Goal: Task Accomplishment & Management: Complete application form

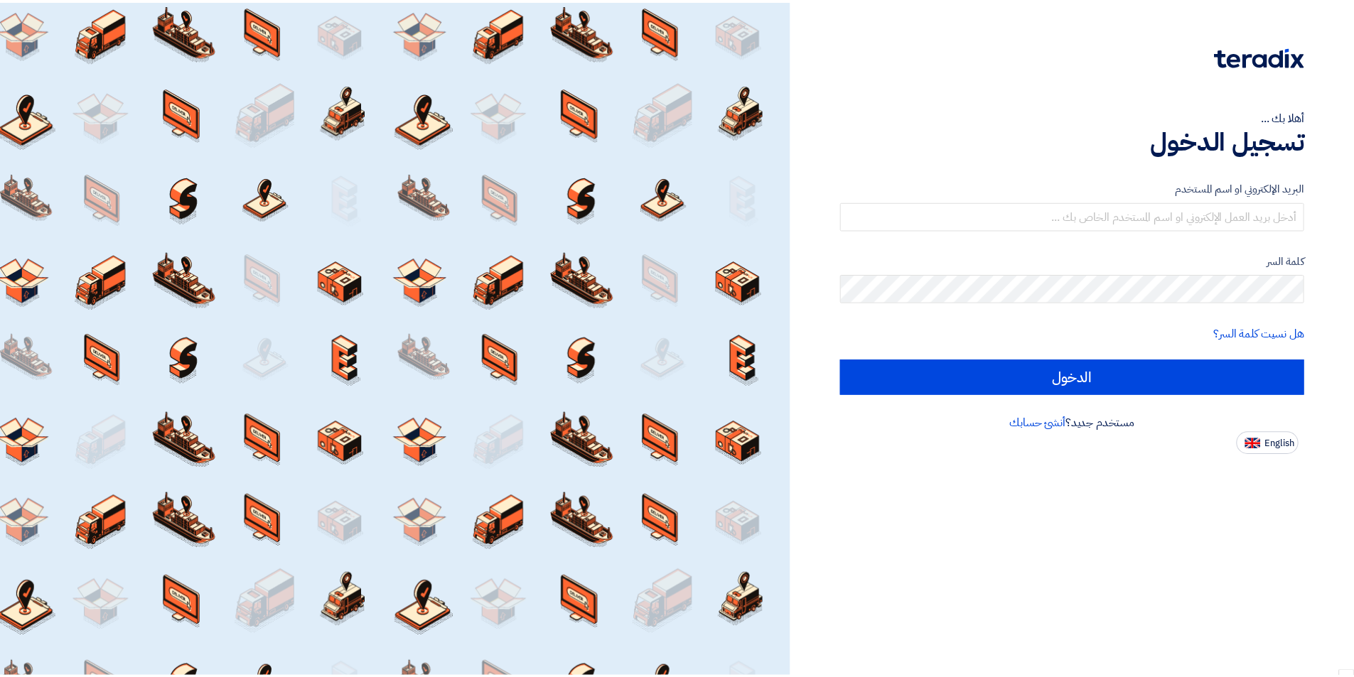
scroll to position [4435, 0]
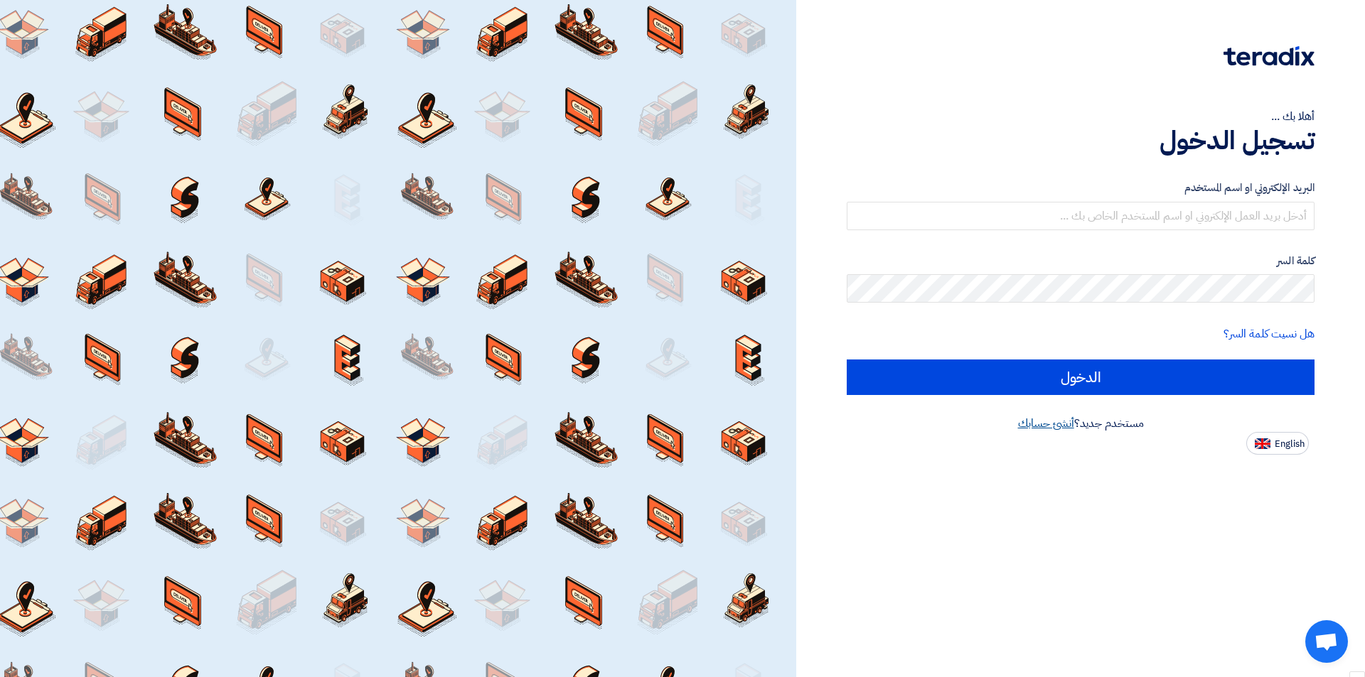
click at [1053, 428] on link "أنشئ حسابك" at bounding box center [1046, 423] width 56 height 17
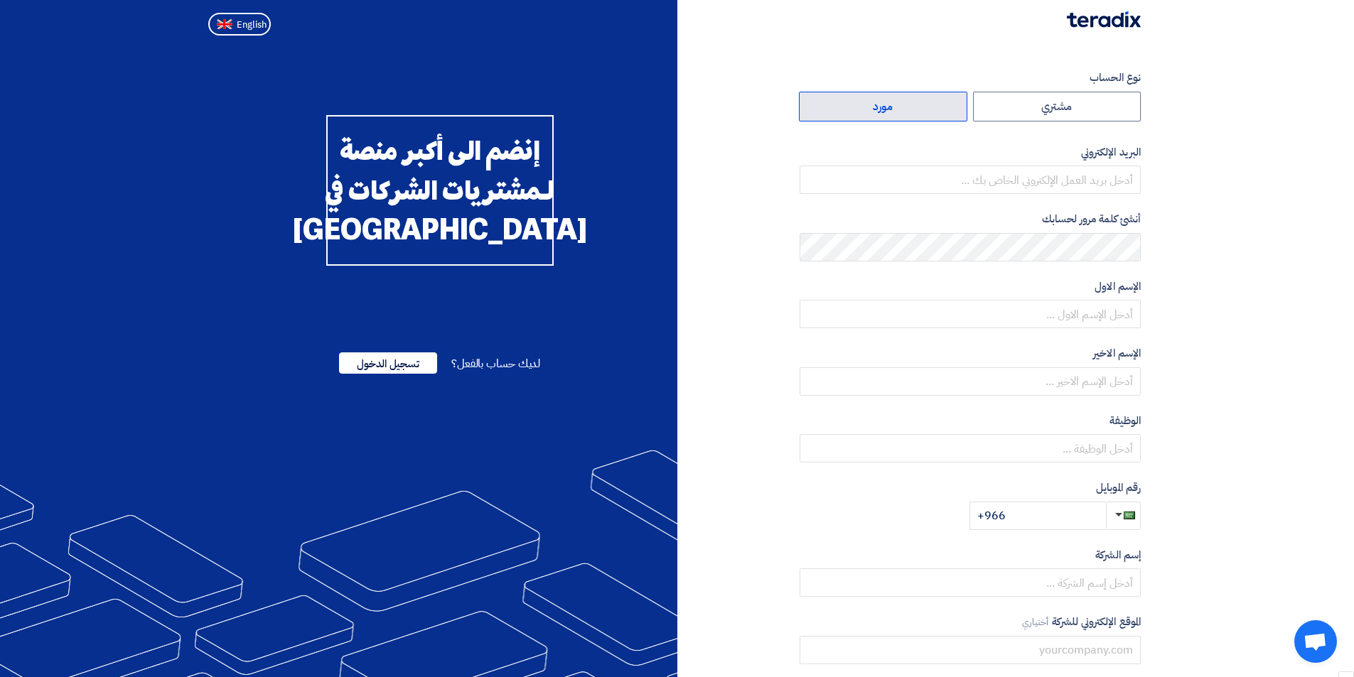
click at [903, 115] on label "مورد" at bounding box center [883, 107] width 168 height 30
click at [903, 115] on input "مورد" at bounding box center [883, 106] width 167 height 28
radio input "true"
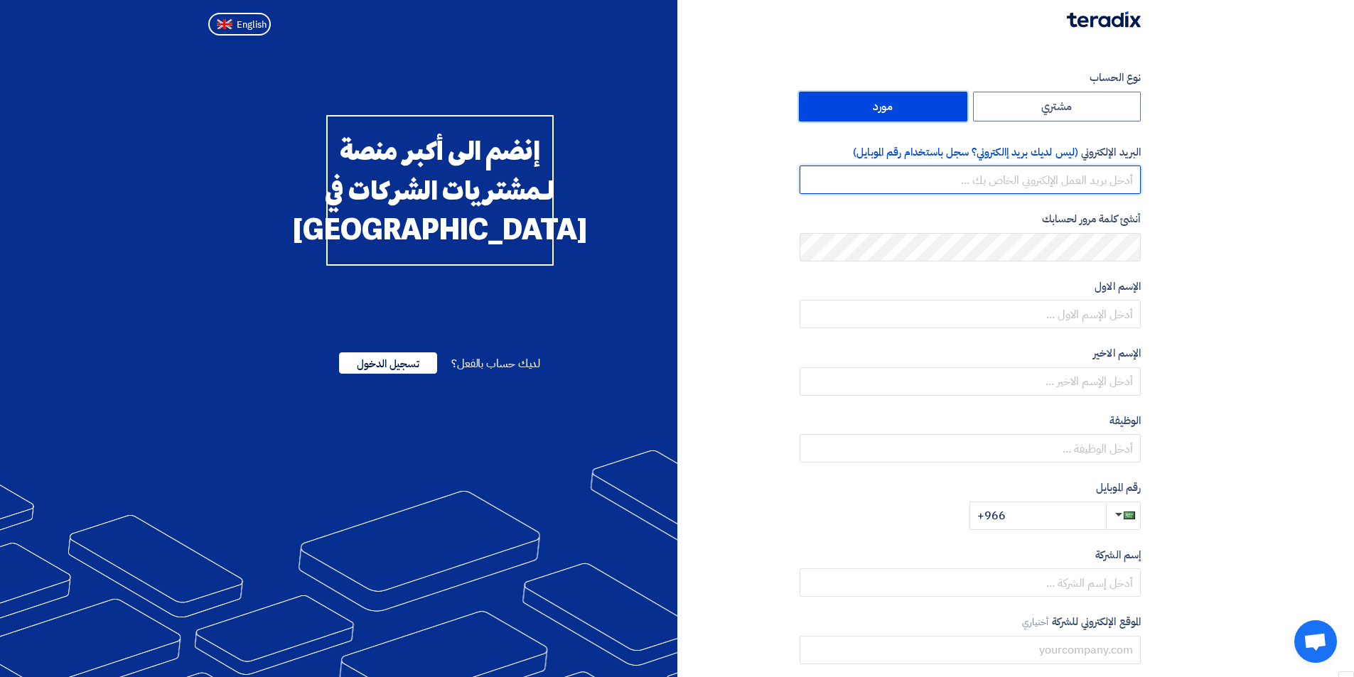
click at [1053, 188] on input "email" at bounding box center [970, 180] width 341 height 28
click at [992, 178] on input "email" at bounding box center [970, 180] width 341 height 28
paste input "[EMAIL_ADDRESS][DOMAIN_NAME]"
type input "[EMAIL_ADDRESS][DOMAIN_NAME]"
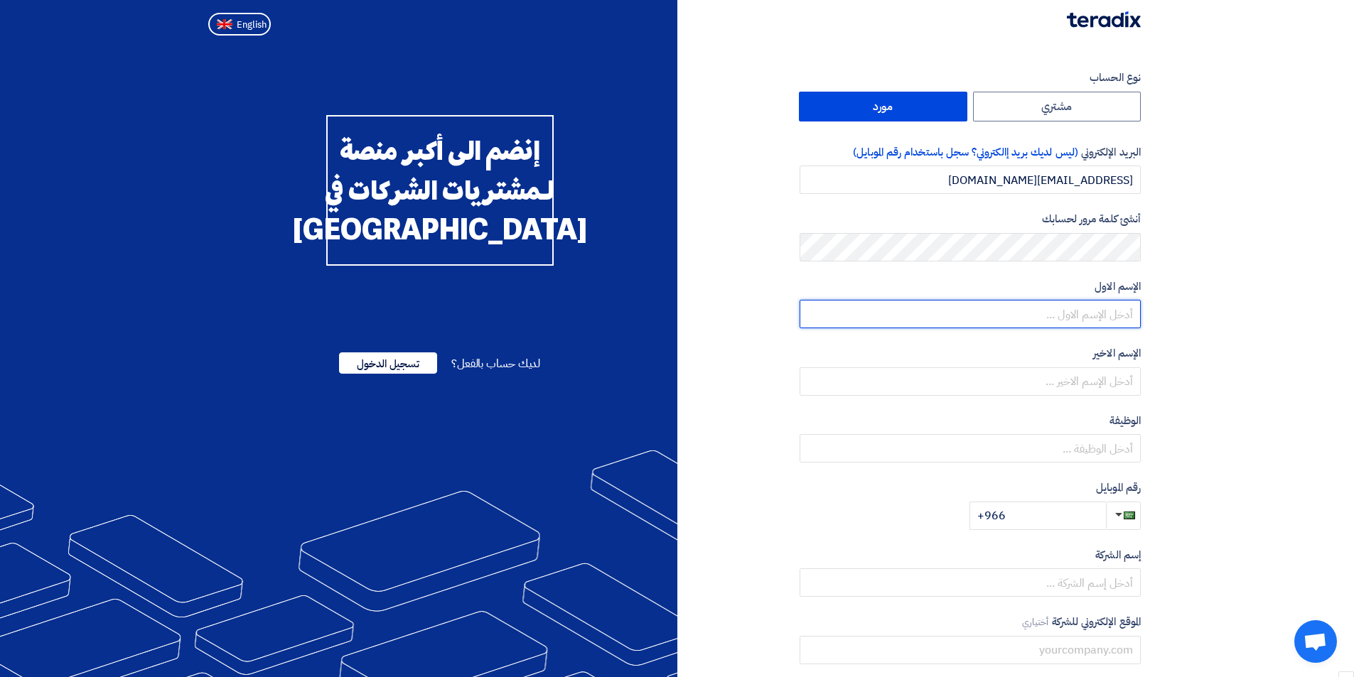
click at [1070, 311] on input "text" at bounding box center [970, 314] width 341 height 28
type input "Nourhan"
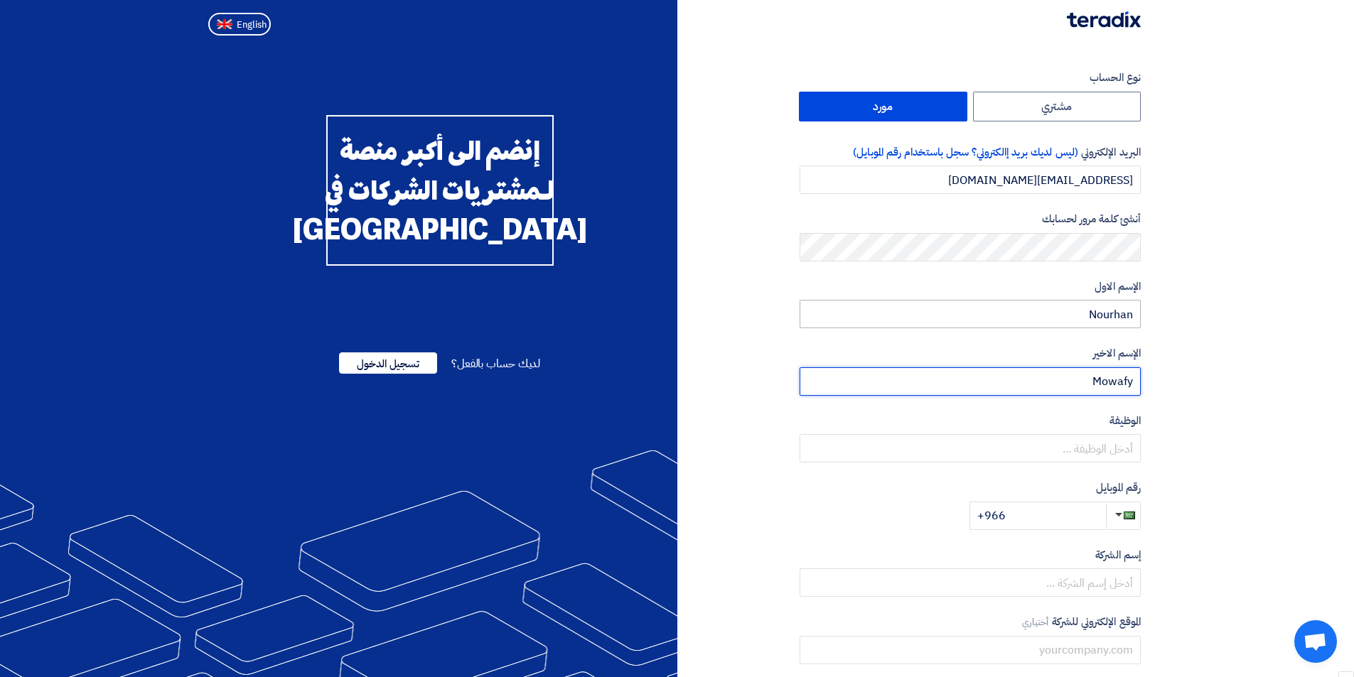
type input "Mowafy"
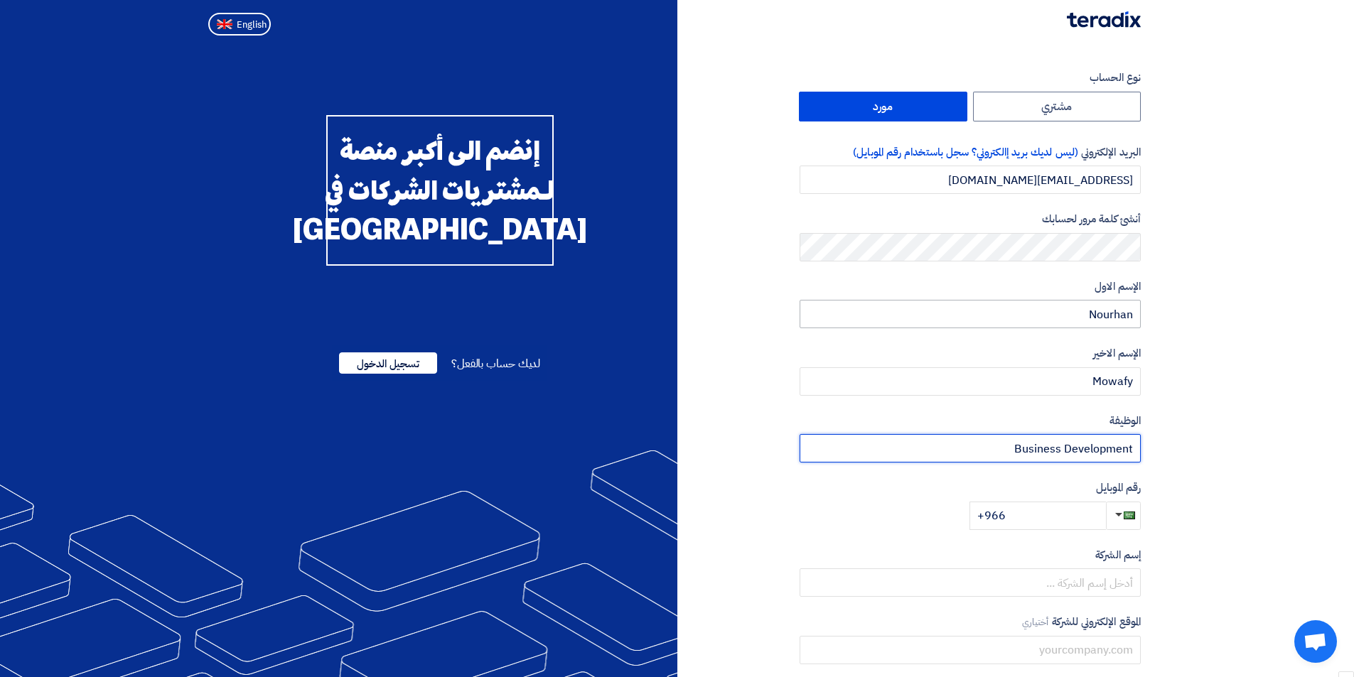
type input "Business Development"
click at [1044, 515] on input "+966" at bounding box center [1038, 516] width 136 height 28
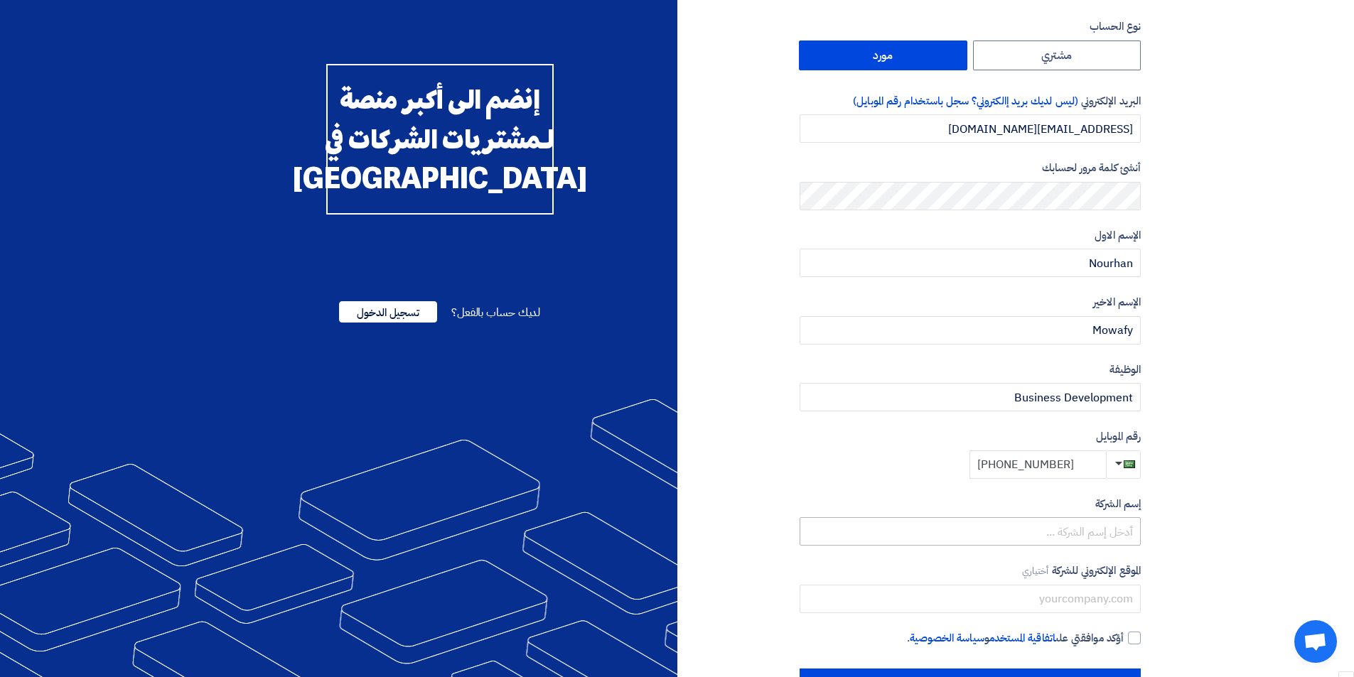
scroll to position [102, 0]
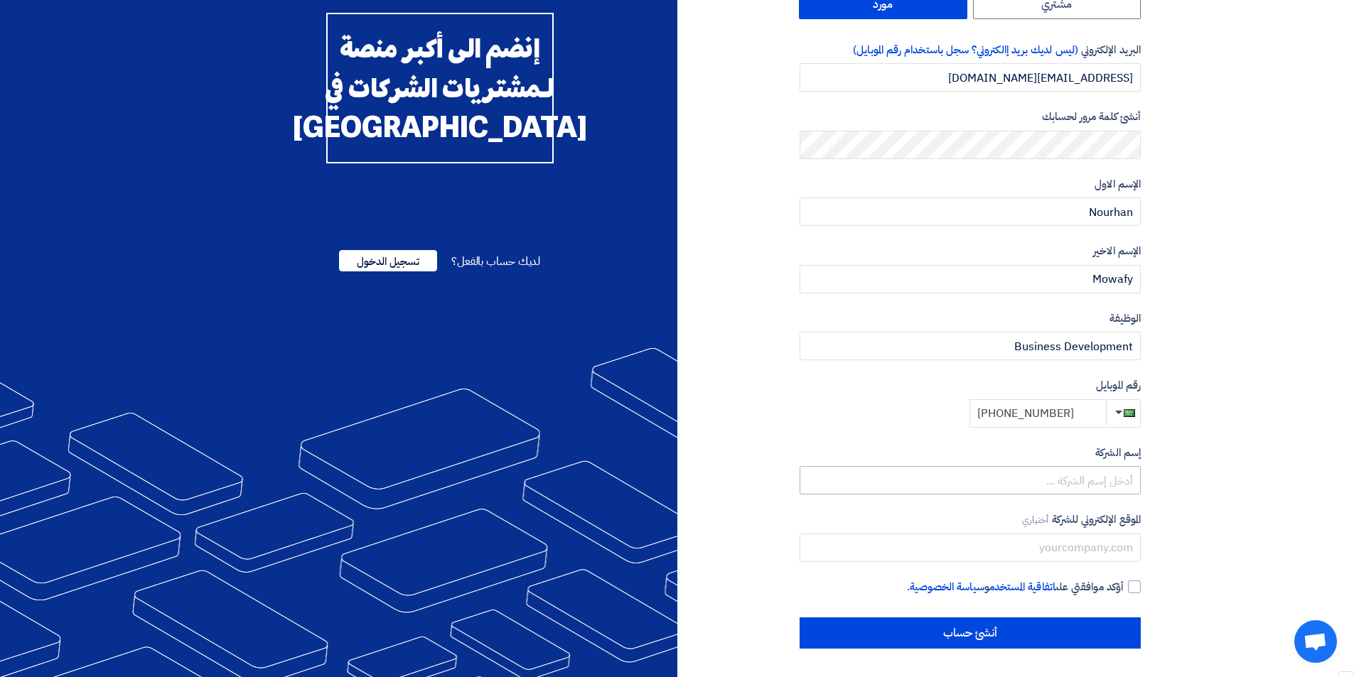
type input "[PHONE_NUMBER]"
click at [1120, 483] on input "text" at bounding box center [970, 480] width 341 height 28
type input "APG"
click at [1097, 559] on input "text" at bounding box center [970, 548] width 341 height 28
click at [1004, 534] on input "text" at bounding box center [970, 548] width 341 height 28
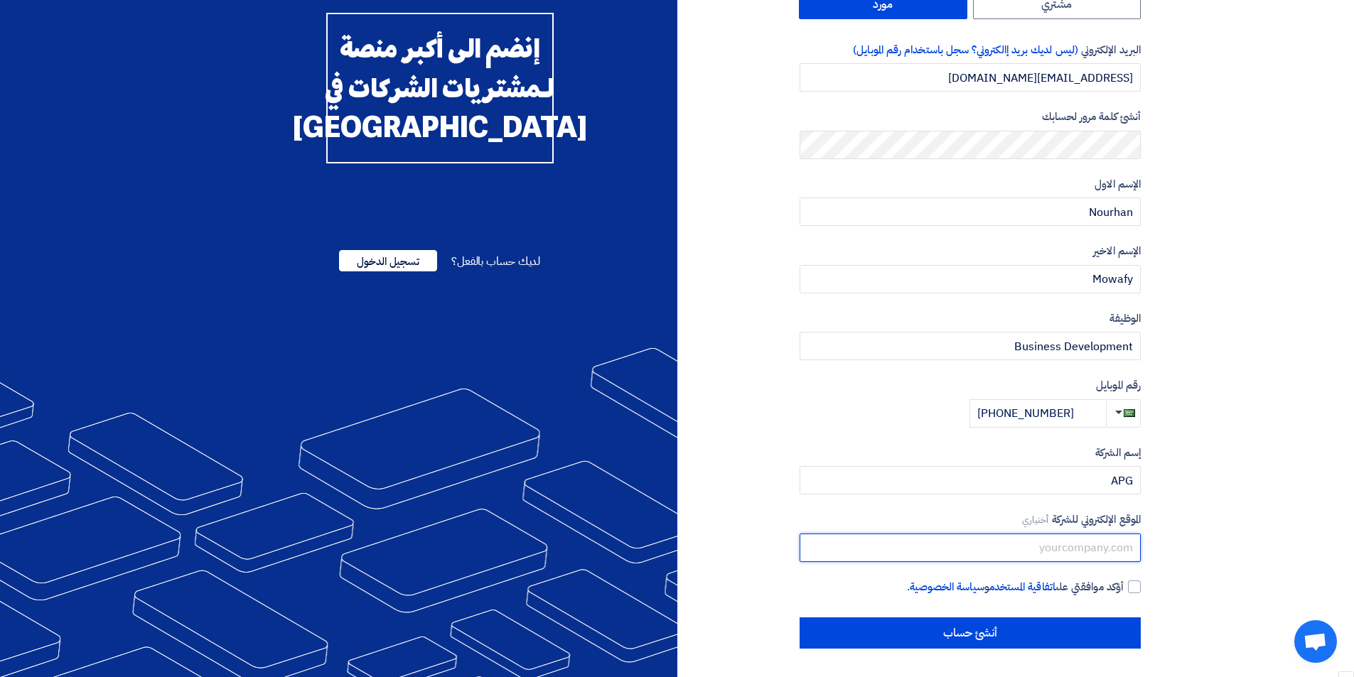
paste input "[URL][DOMAIN_NAME]"
type input "https://www.apgarch.com/"
click at [1135, 591] on div at bounding box center [1134, 587] width 13 height 13
click at [1124, 591] on input "أؤكد موافقتي على اتفاقية المستخدم و سياسة الخصوصية ." at bounding box center [953, 593] width 341 height 28
checkbox input "true"
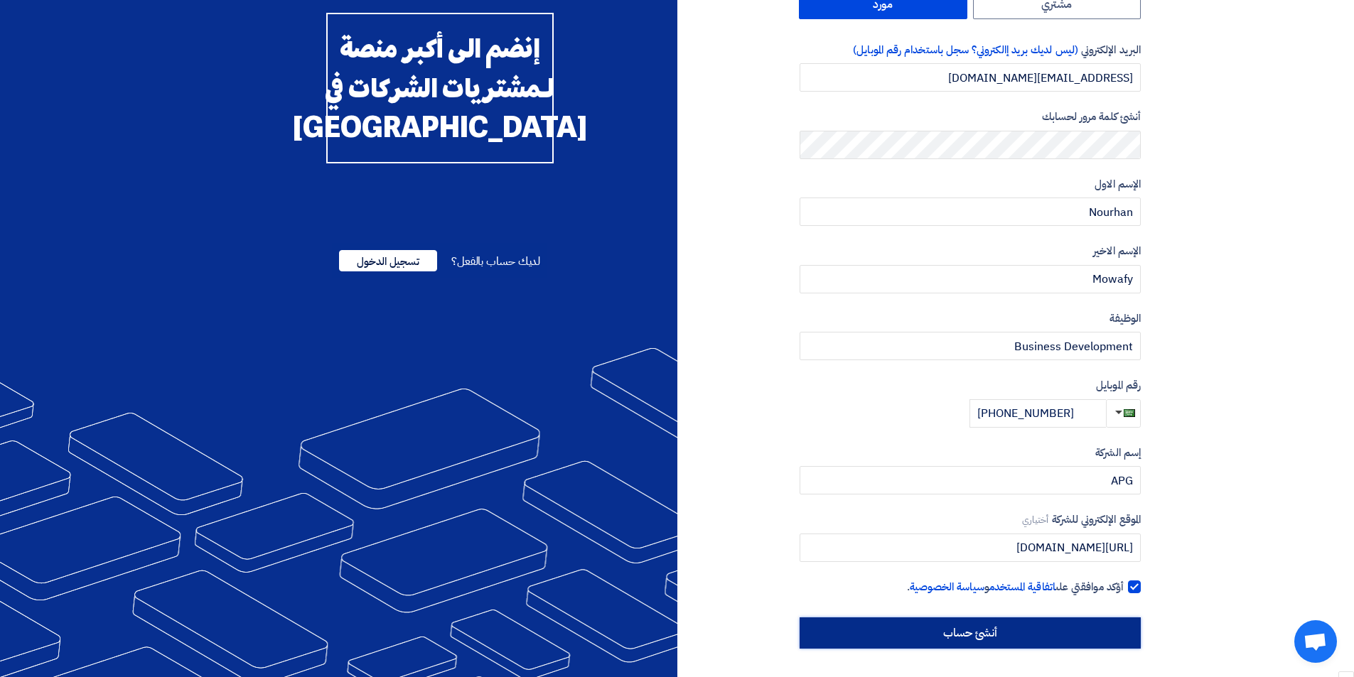
click at [1031, 636] on input "أنشئ حساب" at bounding box center [970, 633] width 341 height 31
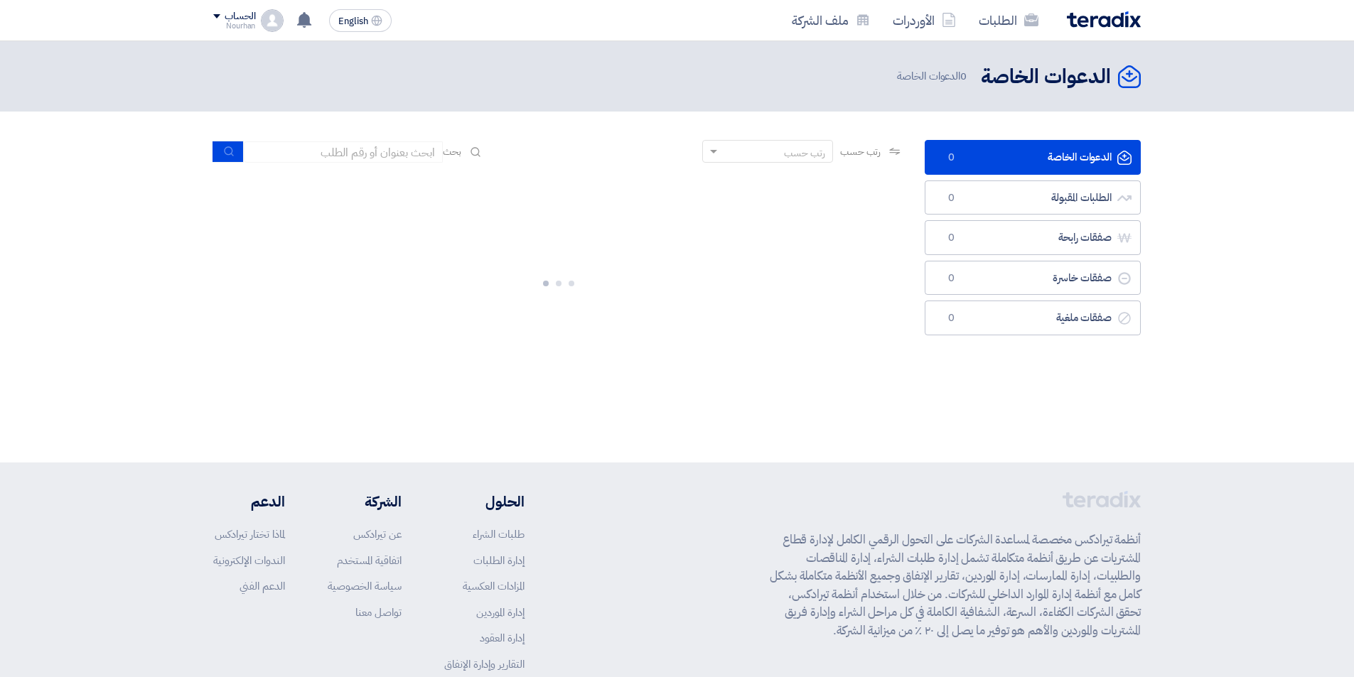
scroll to position [4435, 0]
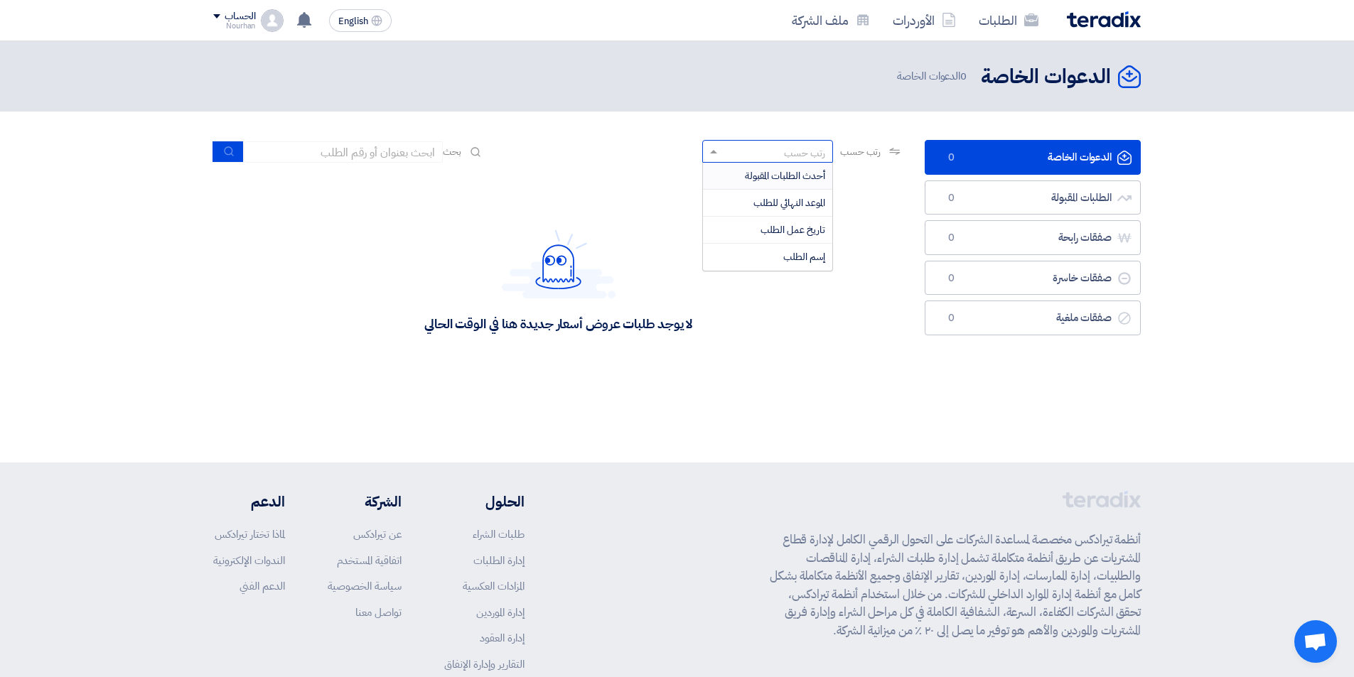
click at [761, 159] on div "رتب حسب" at bounding box center [777, 152] width 112 height 18
drag, startPoint x: 761, startPoint y: 153, endPoint x: 861, endPoint y: 158, distance: 99.6
click at [762, 153] on div "رتب حسب" at bounding box center [777, 152] width 112 height 18
click at [1019, 19] on link "الطلبات" at bounding box center [1008, 20] width 82 height 33
